Goal: Book appointment/travel/reservation

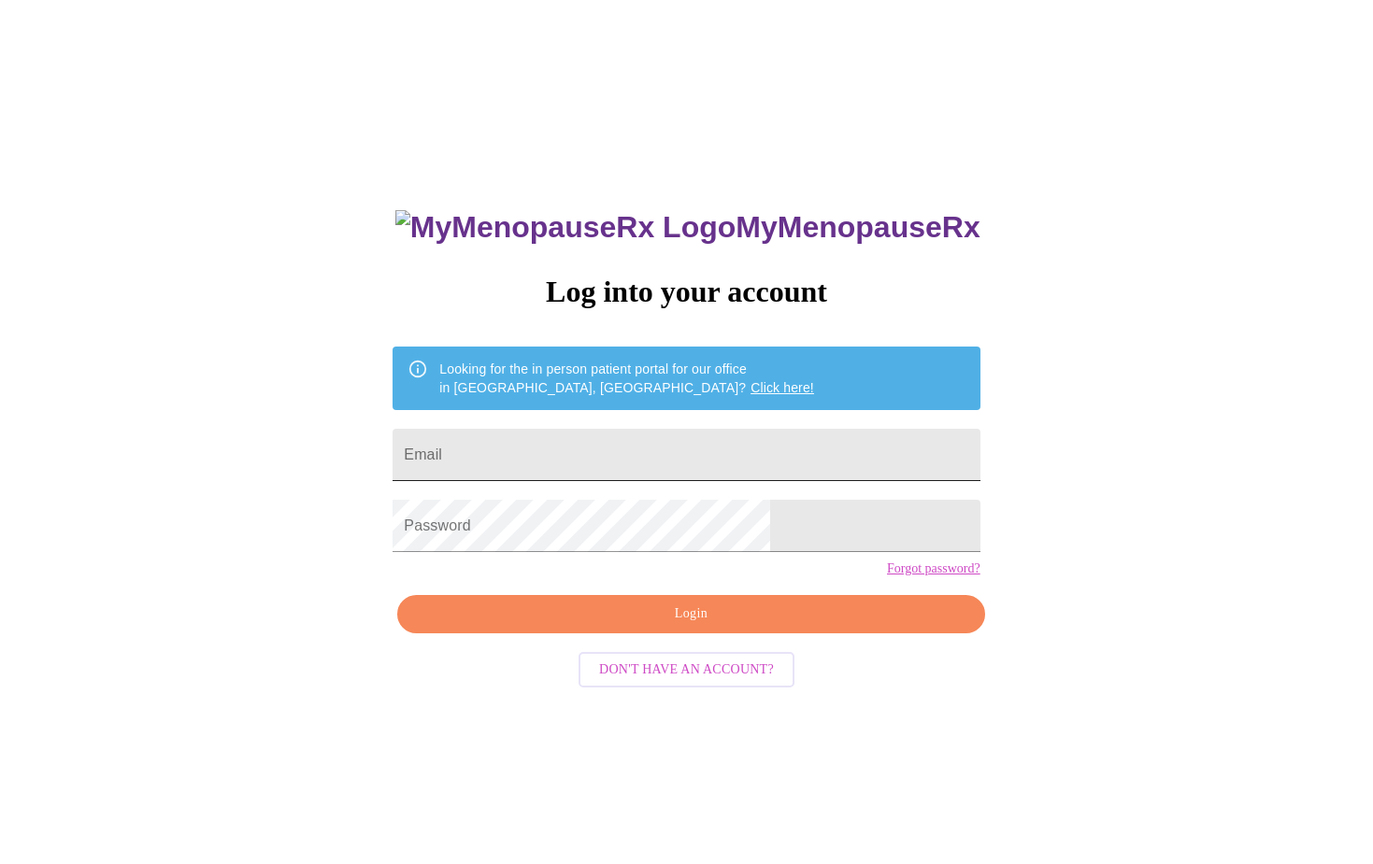
click at [699, 454] on input "Email" at bounding box center [685, 455] width 587 height 52
type input "[EMAIL_ADDRESS][DOMAIN_NAME]"
click at [675, 626] on span "Login" at bounding box center [691, 614] width 544 height 23
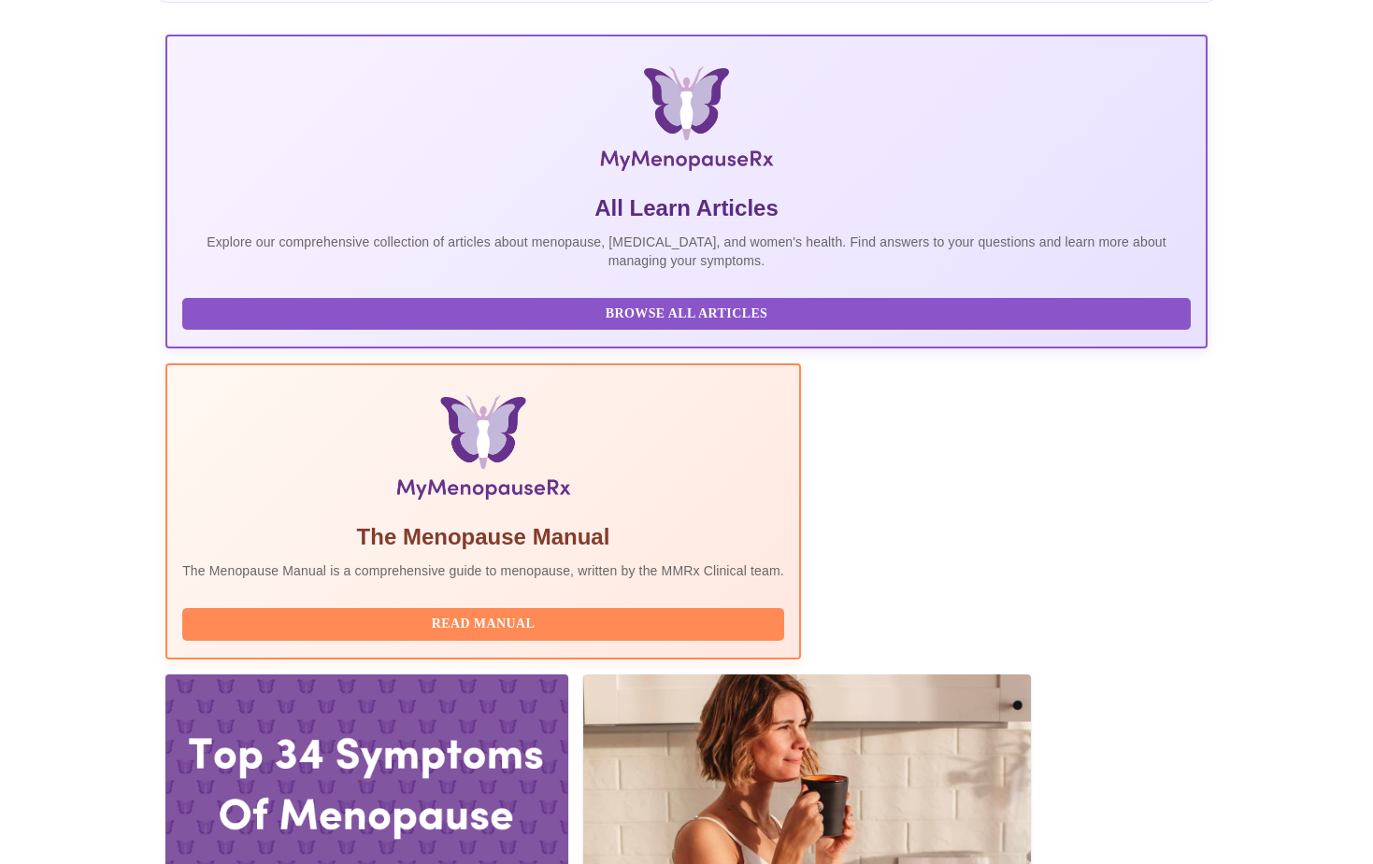
scroll to position [314, 0]
